Goal: Task Accomplishment & Management: Manage account settings

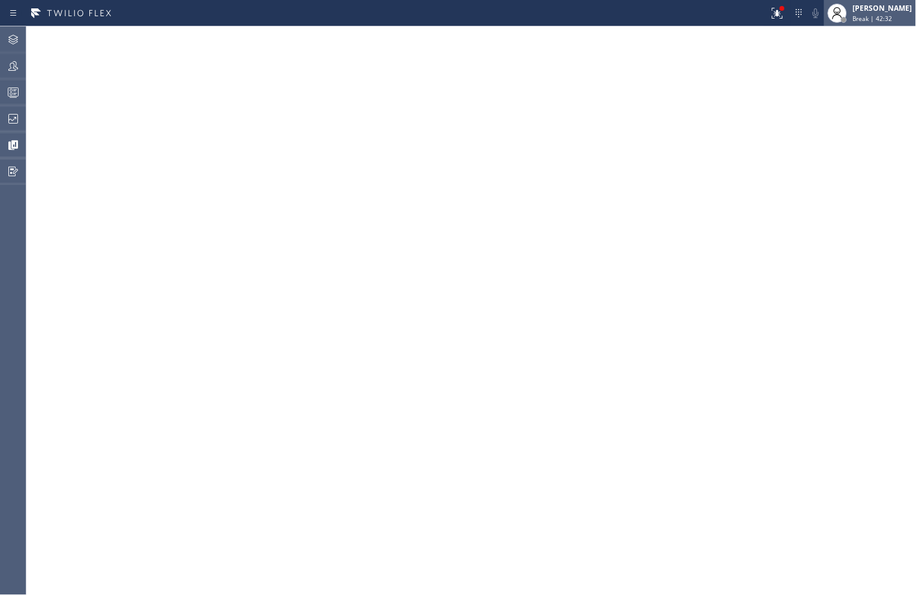
click at [858, 16] on span "Break | 42:32" at bounding box center [873, 18] width 40 height 8
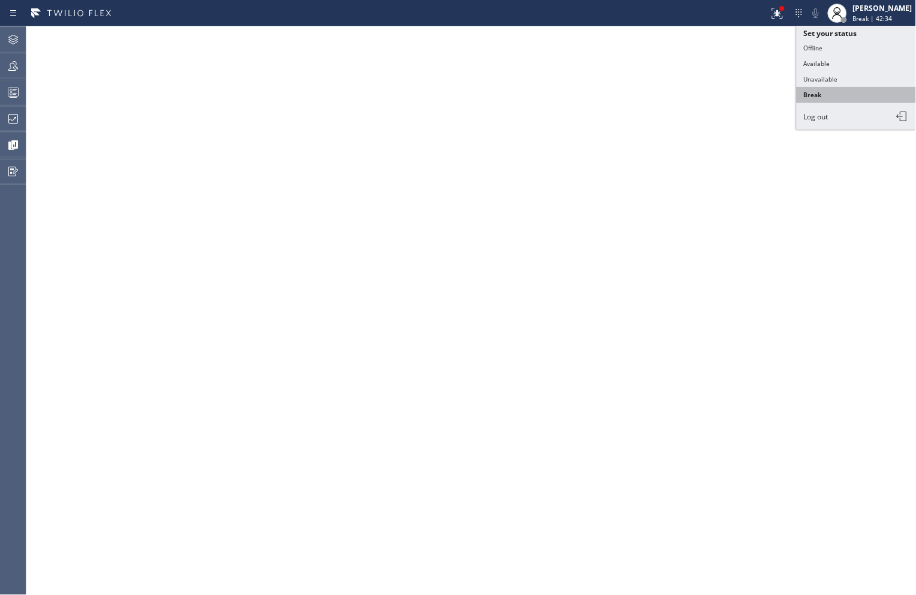
click at [829, 95] on button "Break" at bounding box center [857, 95] width 120 height 16
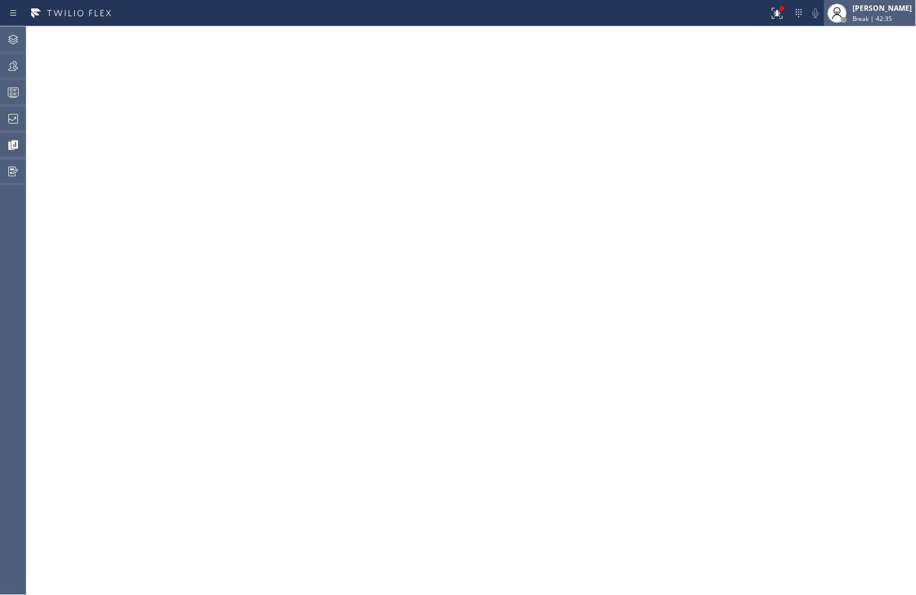
click at [853, 16] on span "Break | 42:35" at bounding box center [873, 18] width 40 height 8
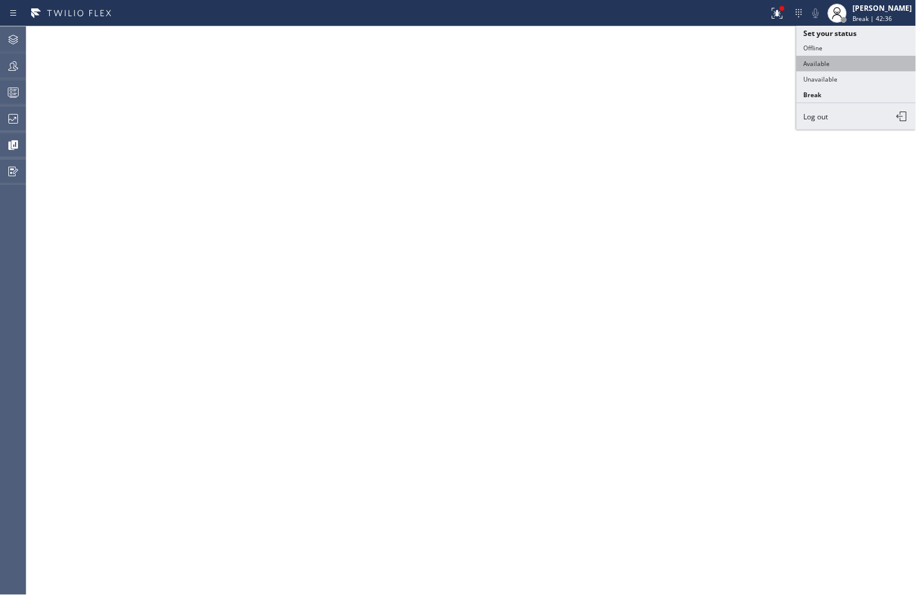
click at [828, 64] on button "Available" at bounding box center [857, 64] width 120 height 16
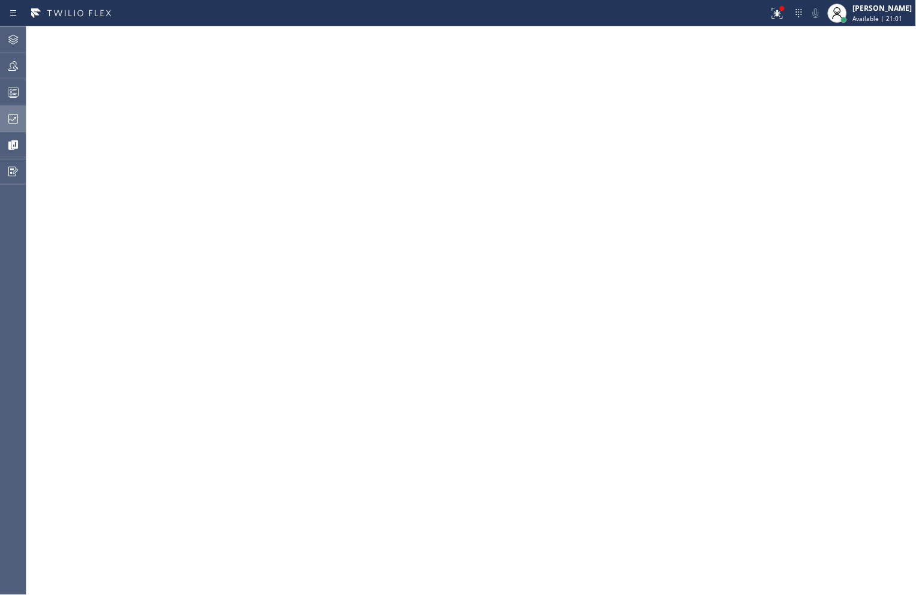
click at [13, 120] on icon at bounding box center [13, 119] width 10 height 10
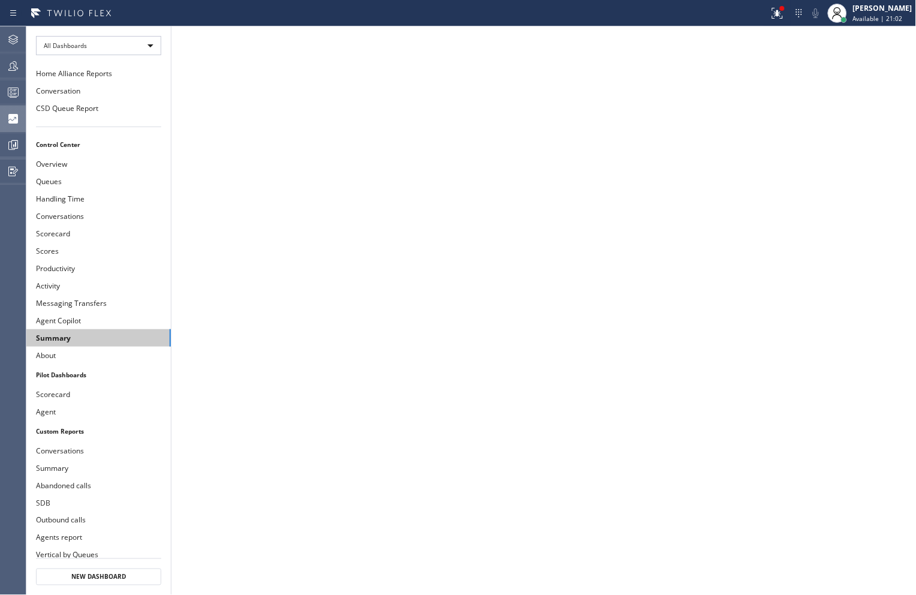
click at [82, 333] on button "Summary" at bounding box center [98, 337] width 145 height 17
click at [19, 16] on icon at bounding box center [13, 13] width 14 height 14
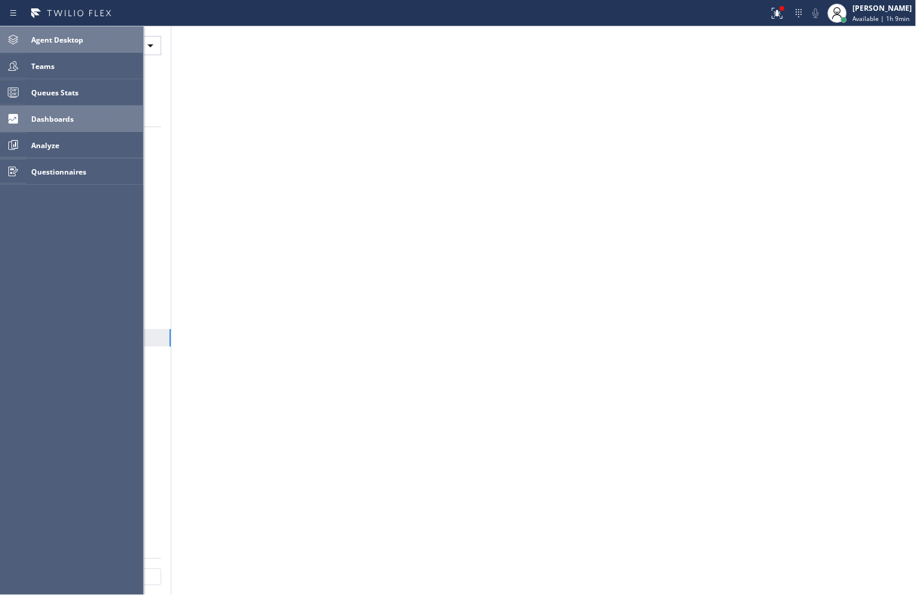
click at [21, 45] on div at bounding box center [13, 39] width 26 height 14
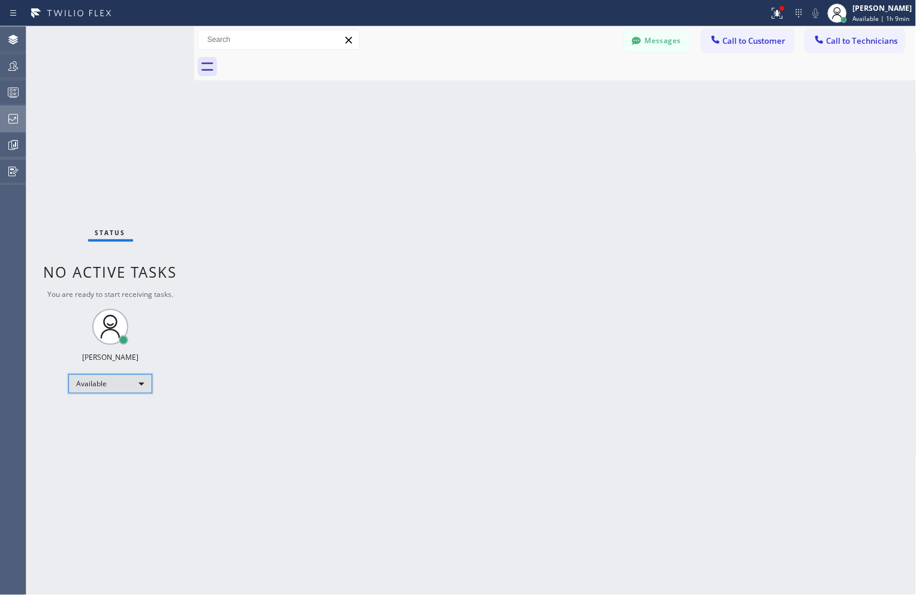
click at [141, 384] on div "Available" at bounding box center [110, 383] width 84 height 19
click at [102, 432] on li "Unavailable" at bounding box center [110, 430] width 82 height 14
drag, startPoint x: 763, startPoint y: 327, endPoint x: 736, endPoint y: 324, distance: 27.1
click at [763, 327] on div "Back to Dashboard Change Sender ID Customers Technicians Select a contact Outbo…" at bounding box center [555, 310] width 723 height 569
click at [786, 209] on div "Back to Dashboard Change Sender ID Customers Technicians Select a contact Outbo…" at bounding box center [555, 310] width 723 height 569
